Goal: Check status

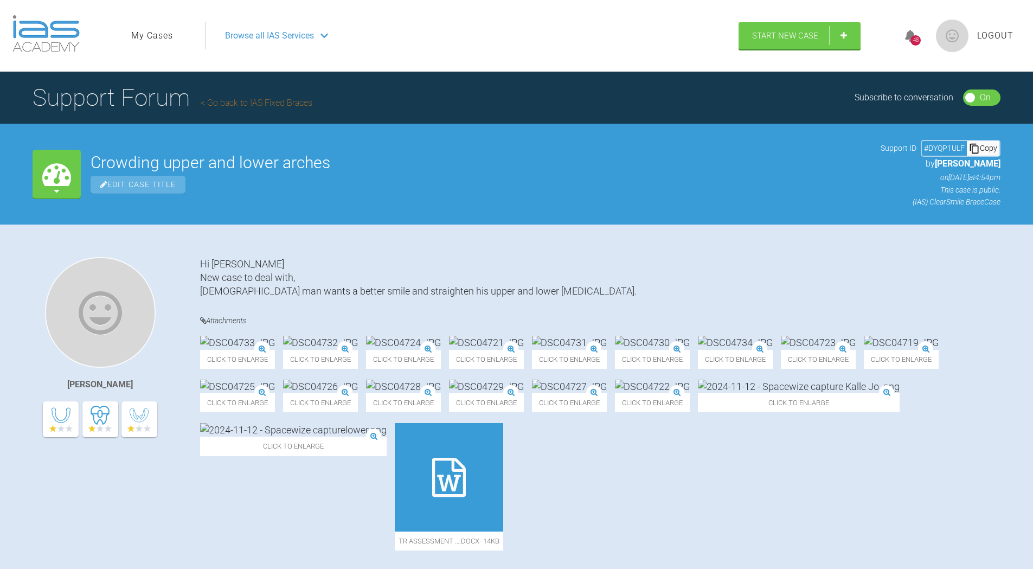
click at [59, 39] on img at bounding box center [45, 33] width 67 height 37
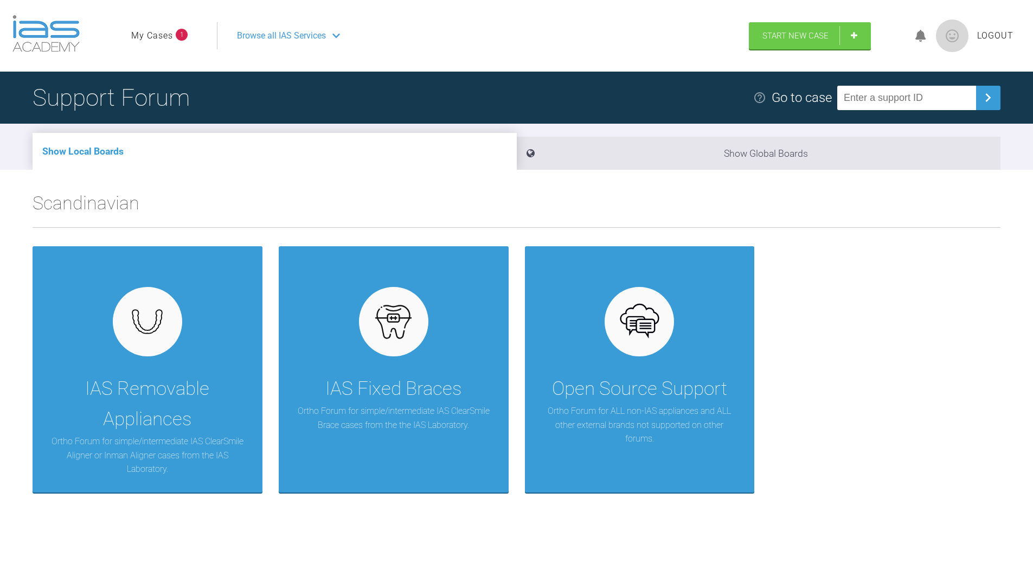
click at [163, 30] on link "My Cases" at bounding box center [152, 36] width 42 height 14
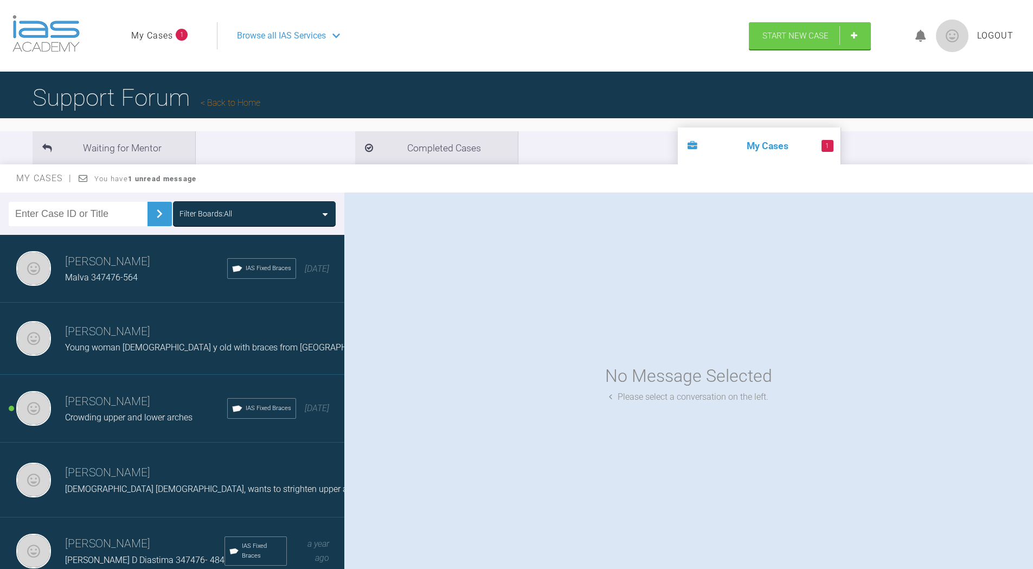
click at [120, 414] on div "Crowding upper and lower arches" at bounding box center [146, 417] width 162 height 14
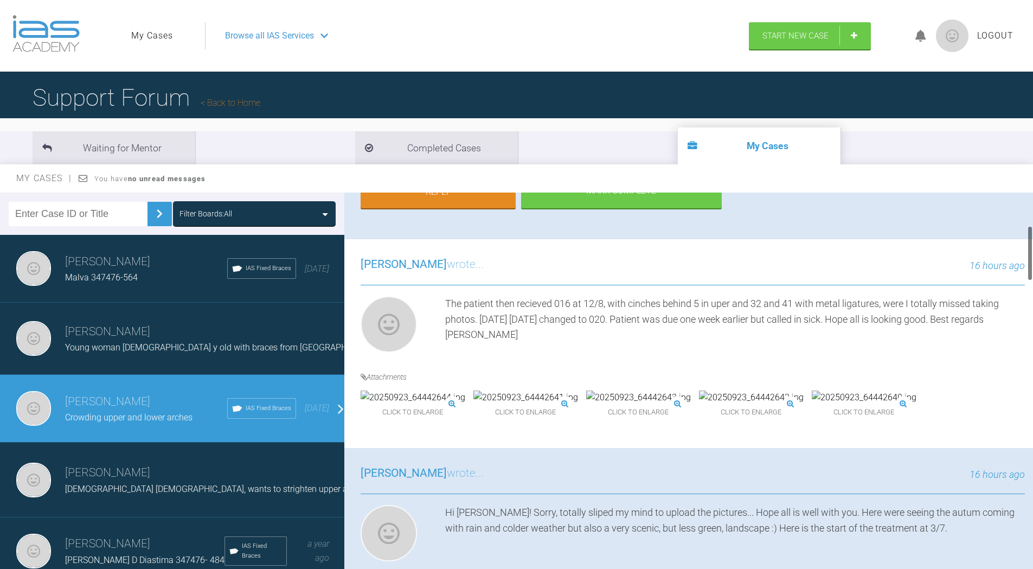
scroll to position [271, 0]
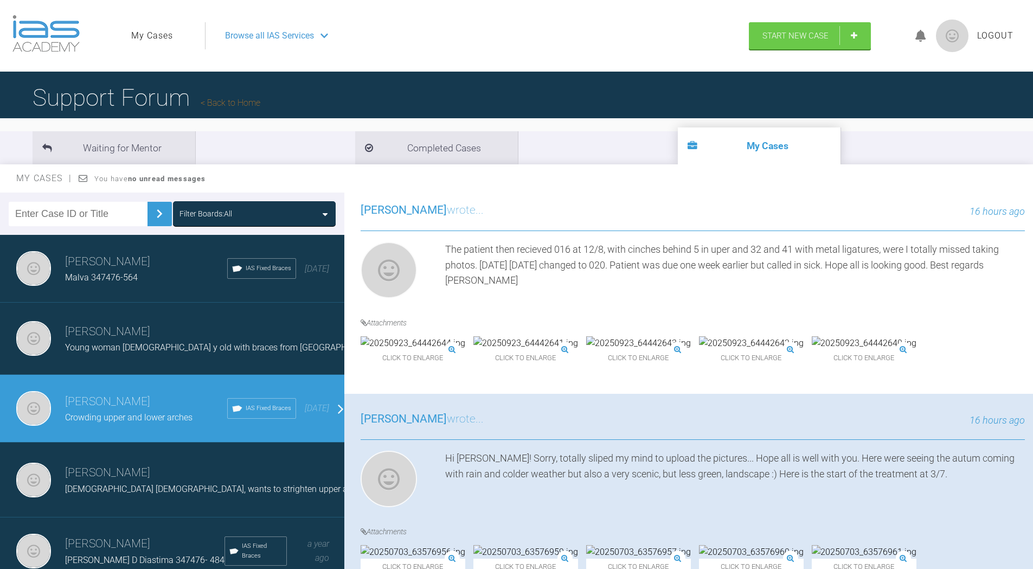
click at [656, 350] on img at bounding box center [638, 343] width 105 height 14
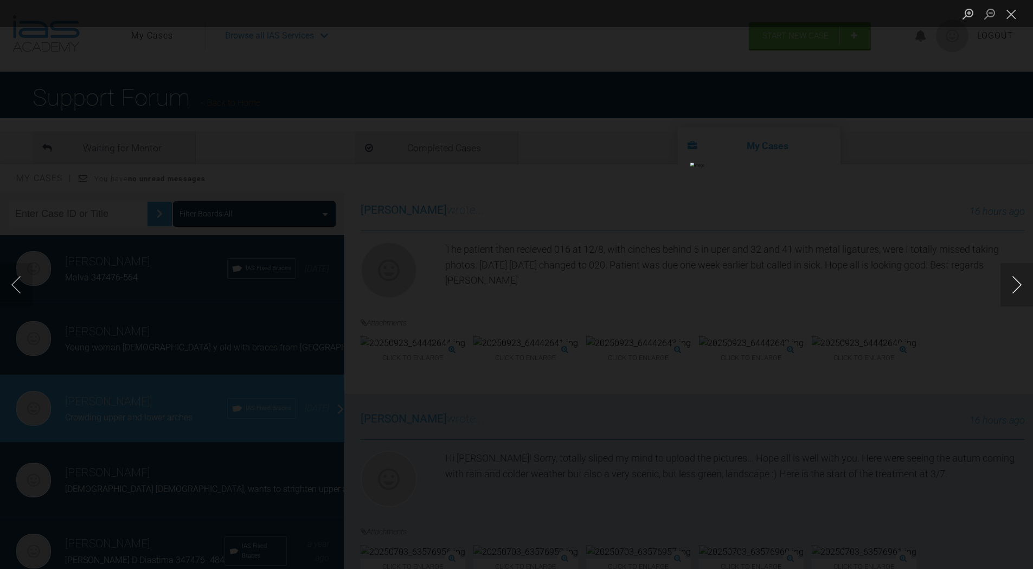
click at [1018, 284] on button "Next image" at bounding box center [1016, 284] width 33 height 43
click at [1012, 12] on button "Close lightbox" at bounding box center [1011, 13] width 22 height 19
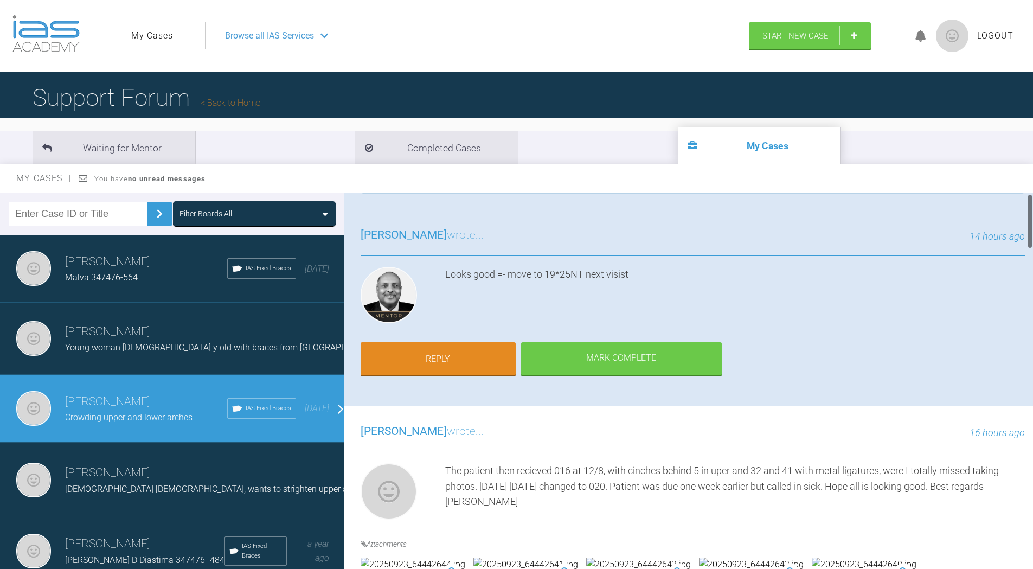
scroll to position [0, 0]
